Goal: Task Accomplishment & Management: Use online tool/utility

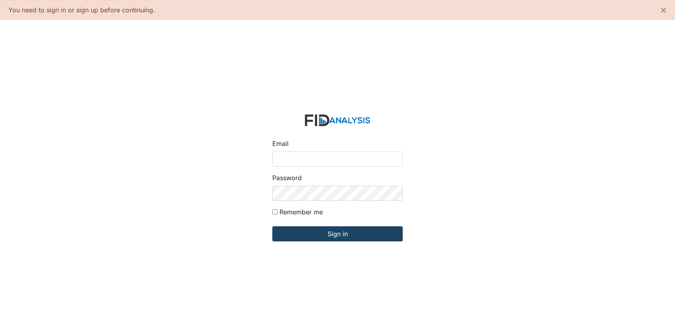
type input "[EMAIL_ADDRESS][DOMAIN_NAME]"
click at [321, 226] on form "Email [EMAIL_ADDRESS][DOMAIN_NAME] Password Remember me Sign in" at bounding box center [337, 182] width 143 height 149
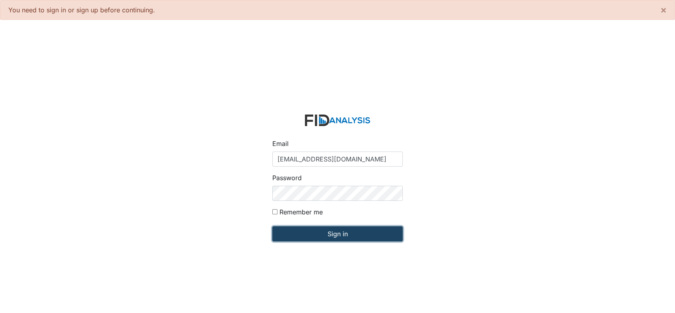
click at [329, 236] on input "Sign in" at bounding box center [337, 233] width 130 height 15
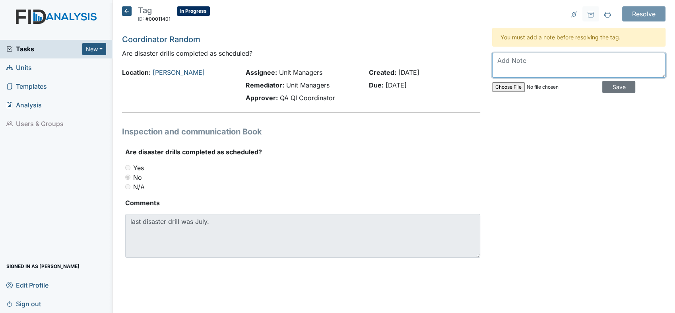
click at [512, 61] on textarea at bounding box center [578, 65] width 173 height 25
click at [644, 60] on textarea "Disaster drill for Aug was the overnight drill." at bounding box center [578, 65] width 173 height 25
type textarea "Disaster drill for Aug was the overnight drill. Noted in FIDS [DATE]"
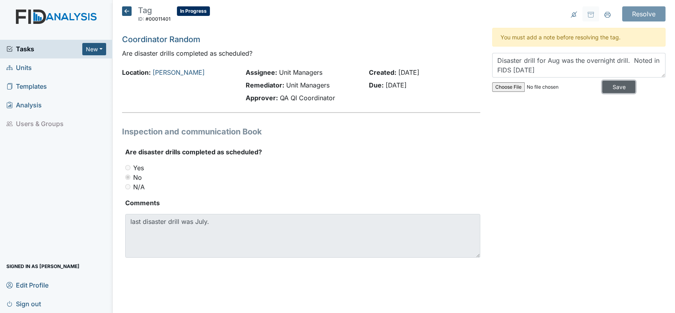
click at [602, 85] on input "Save" at bounding box center [618, 87] width 33 height 12
